Goal: Task Accomplishment & Management: Manage account settings

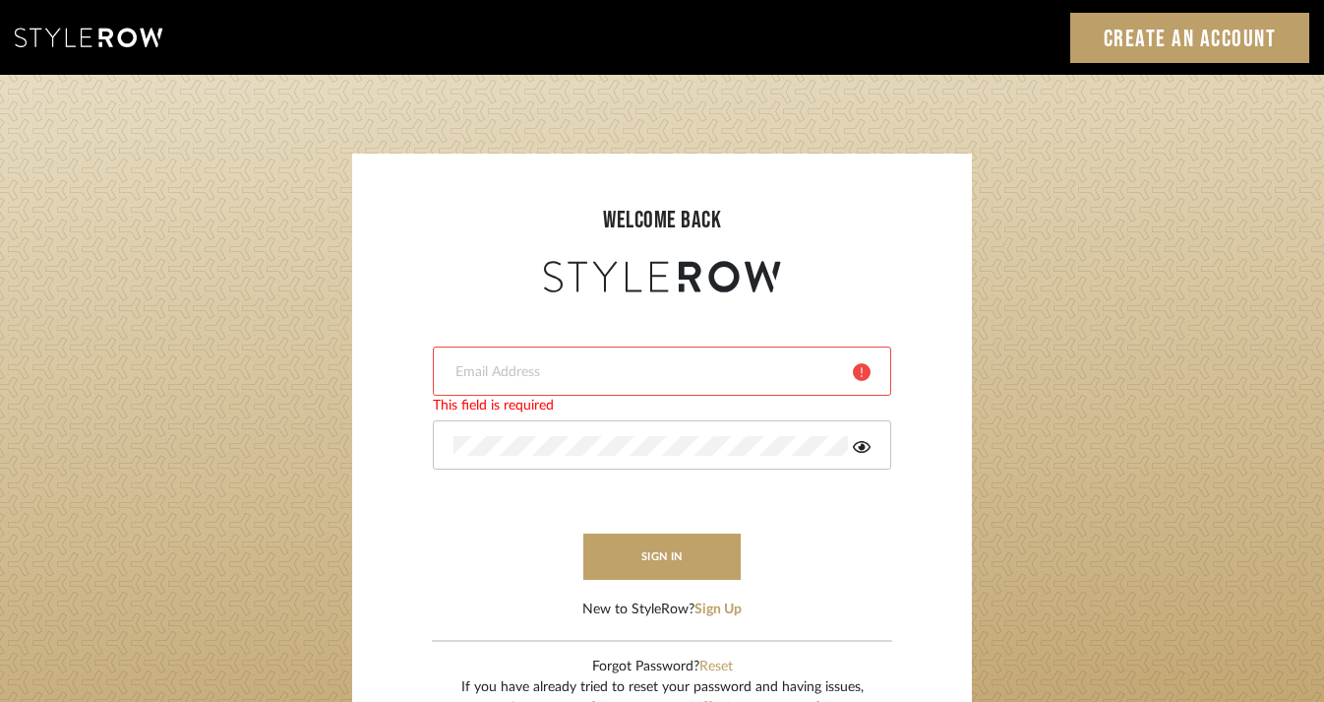
type input "[EMAIL_ADDRESS][DOMAIN_NAME]"
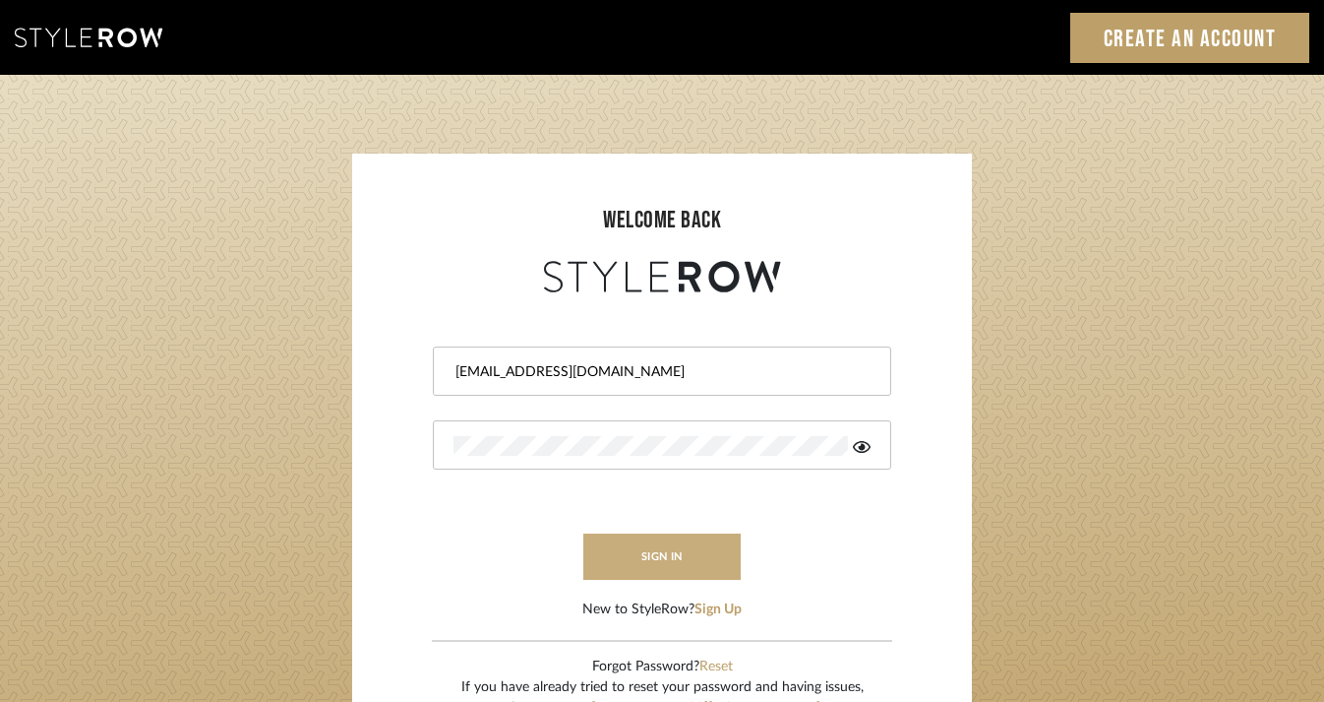
click at [694, 561] on button "sign in" at bounding box center [661, 556] width 157 height 46
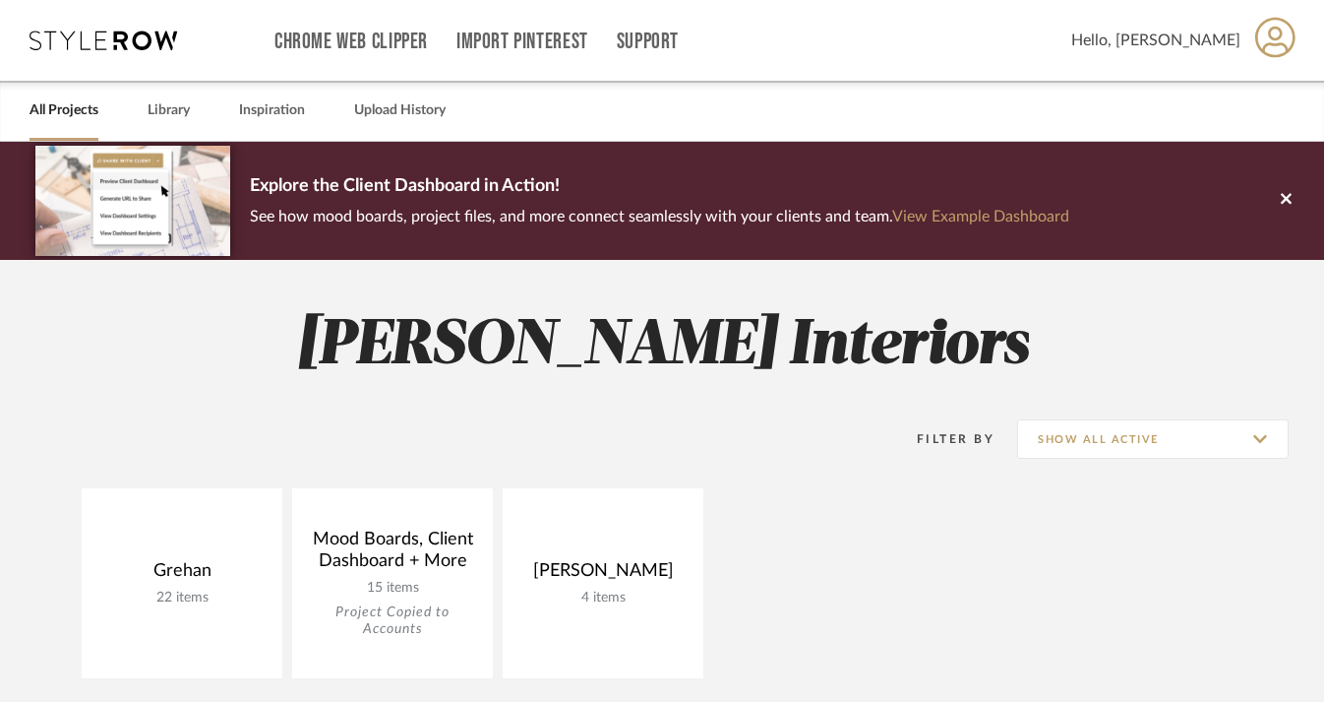
click at [1288, 42] on icon at bounding box center [1276, 37] width 40 height 41
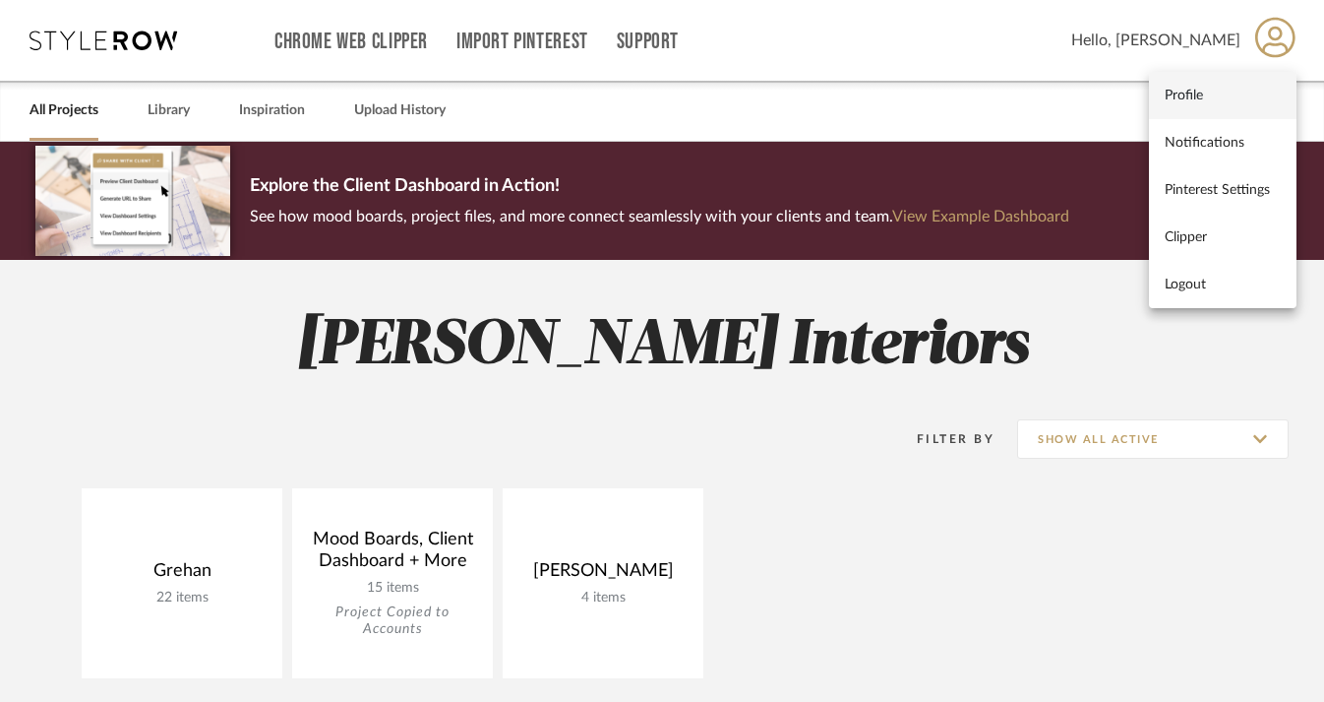
click at [1204, 105] on link "Profile" at bounding box center [1223, 95] width 148 height 47
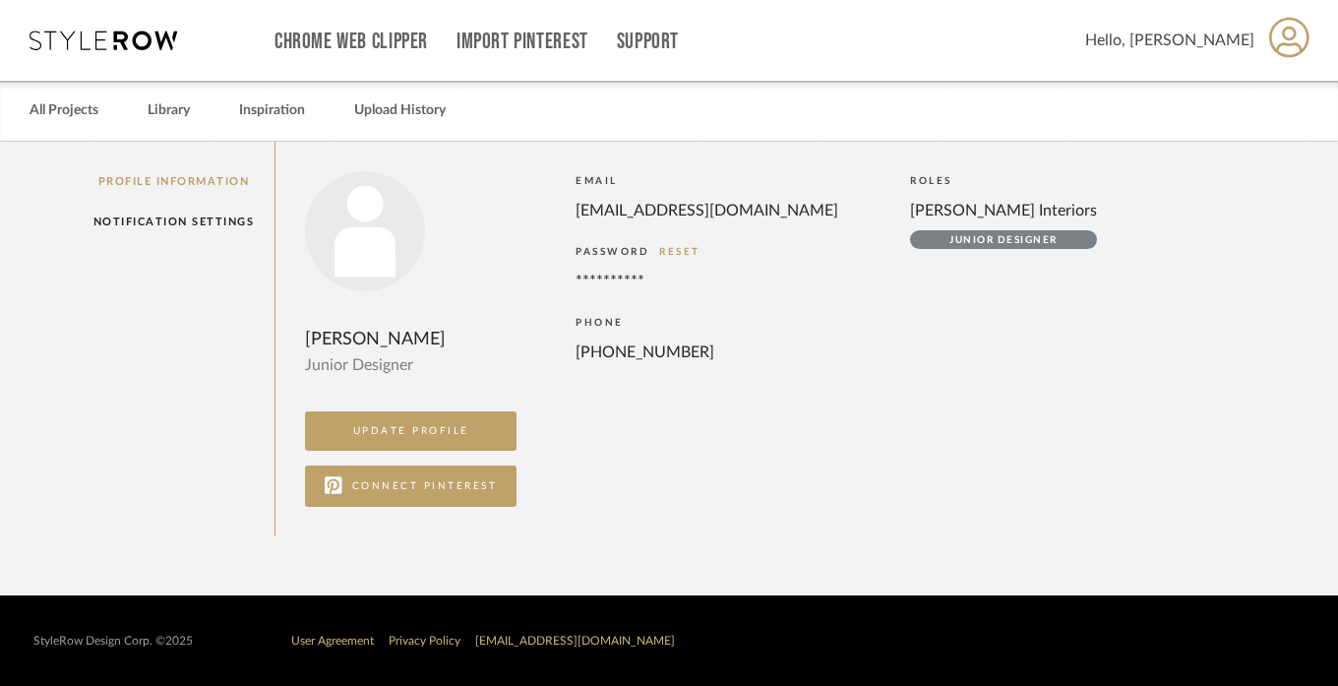
click at [1285, 35] on icon at bounding box center [1289, 37] width 40 height 41
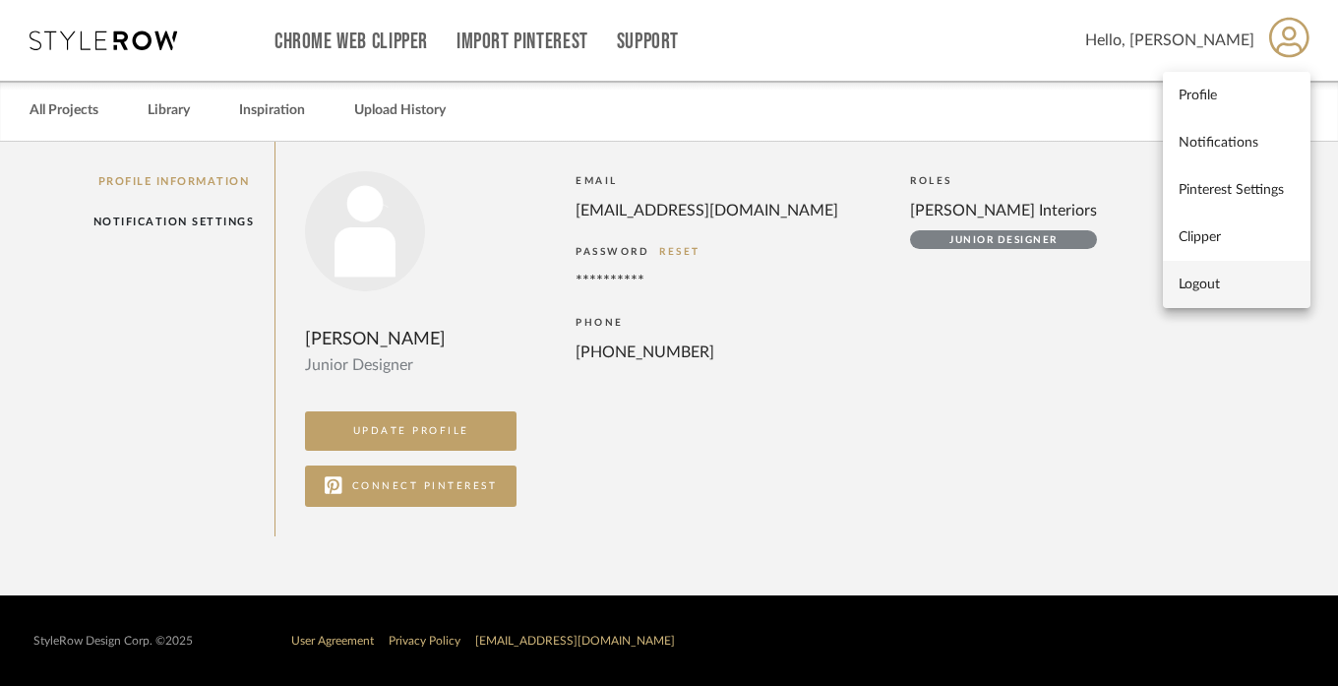
click at [1202, 287] on span "Logout" at bounding box center [1237, 284] width 116 height 17
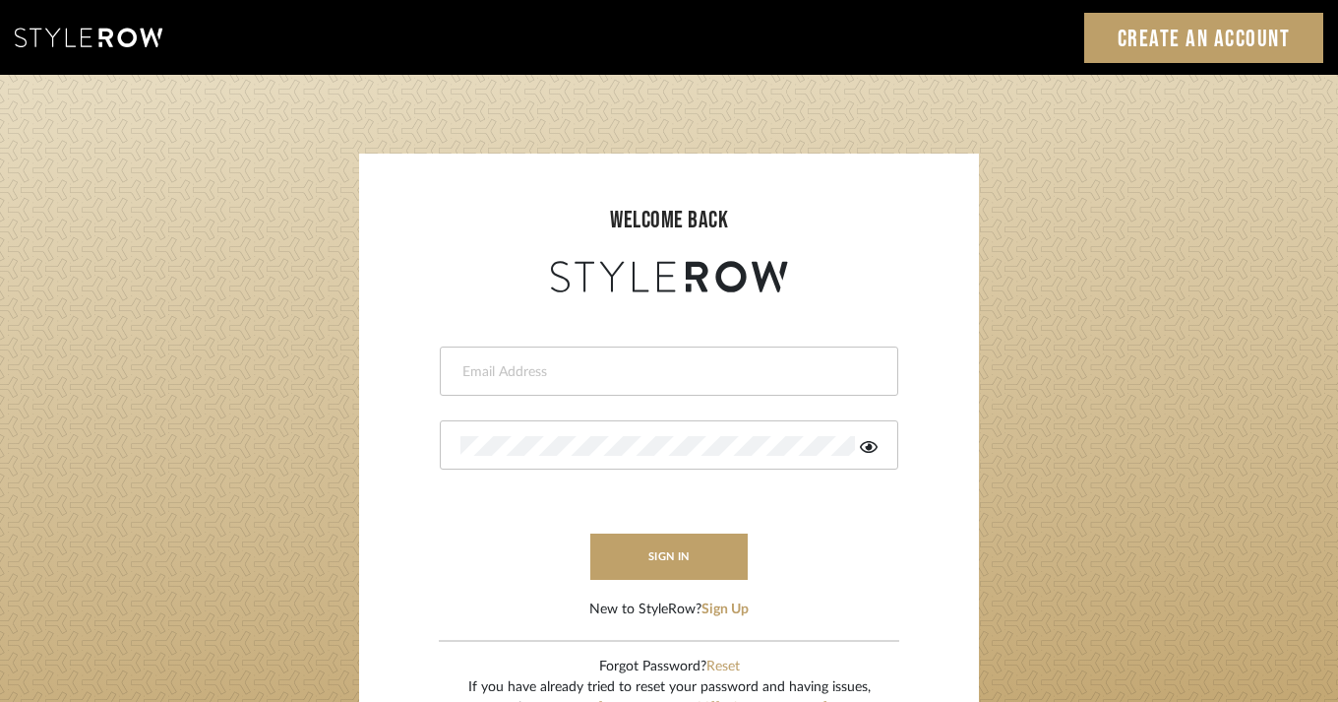
type input "terrell@katiekirbyinteriors.com"
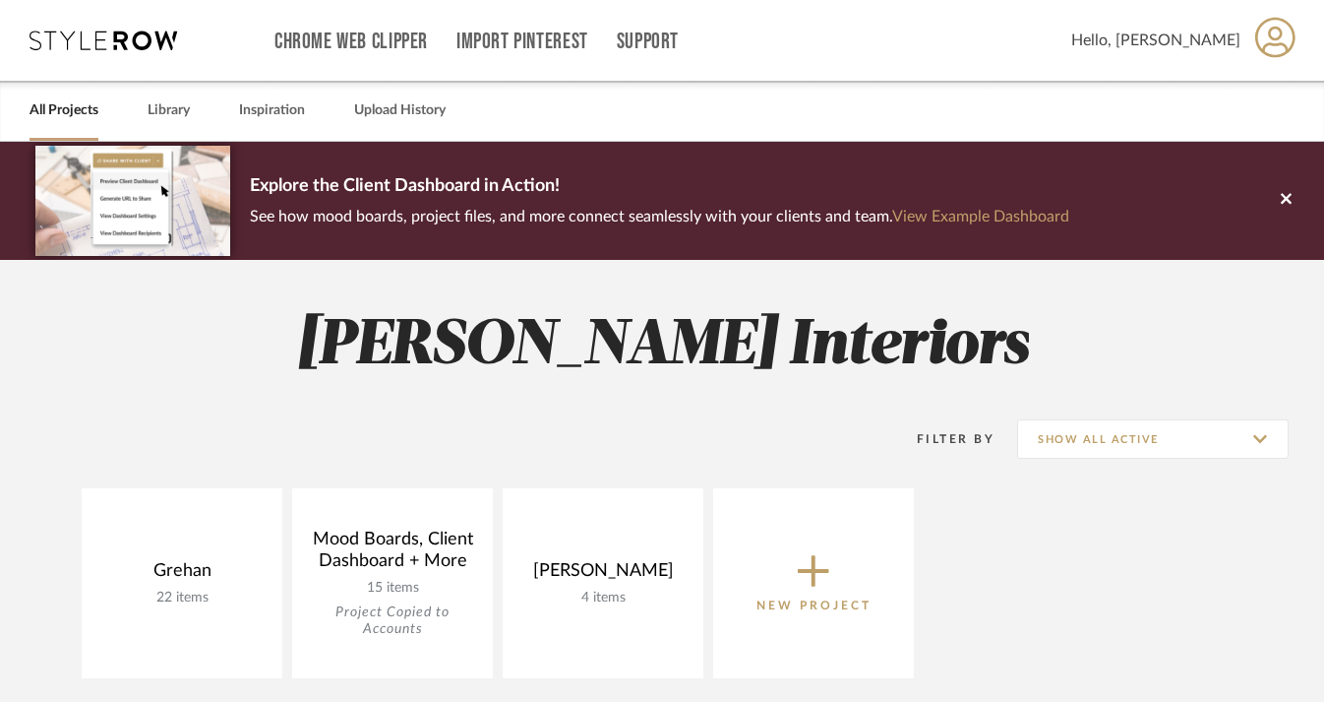
click at [1285, 44] on icon at bounding box center [1276, 37] width 40 height 41
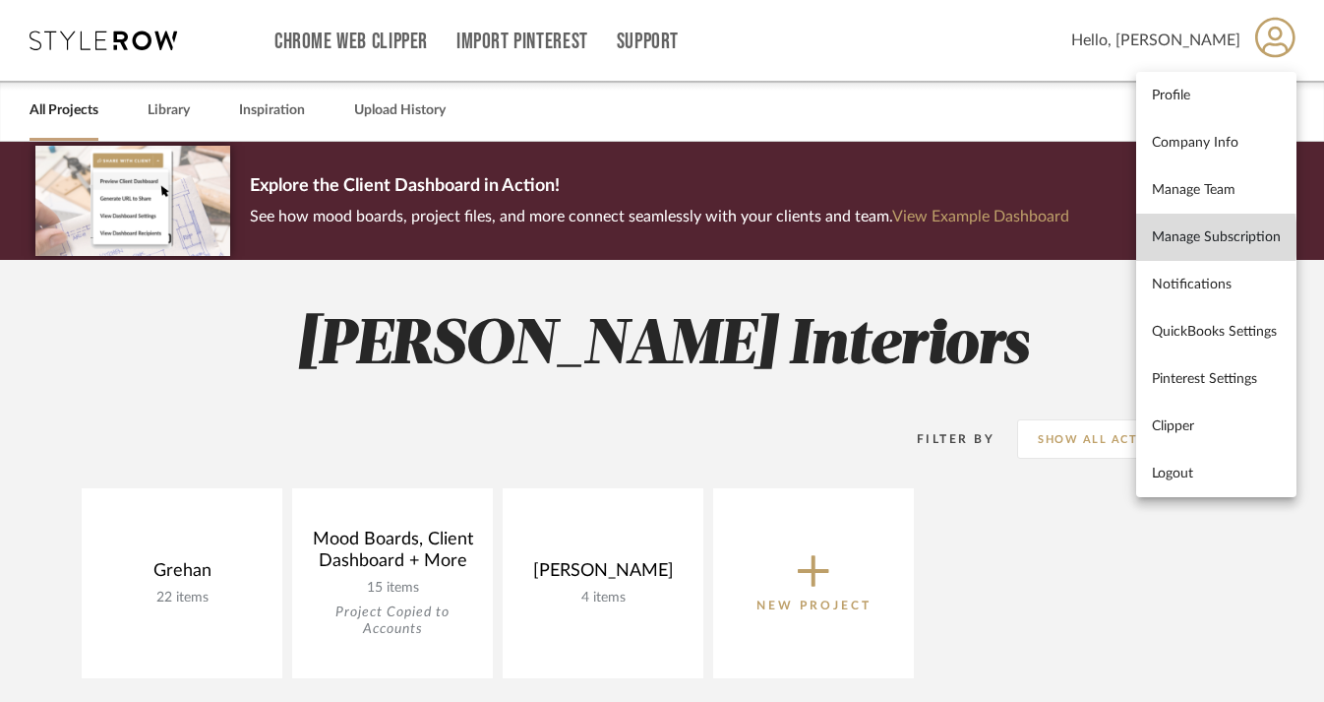
click at [1164, 238] on span "Manage Subscription" at bounding box center [1216, 236] width 129 height 17
